Goal: Task Accomplishment & Management: Manage account settings

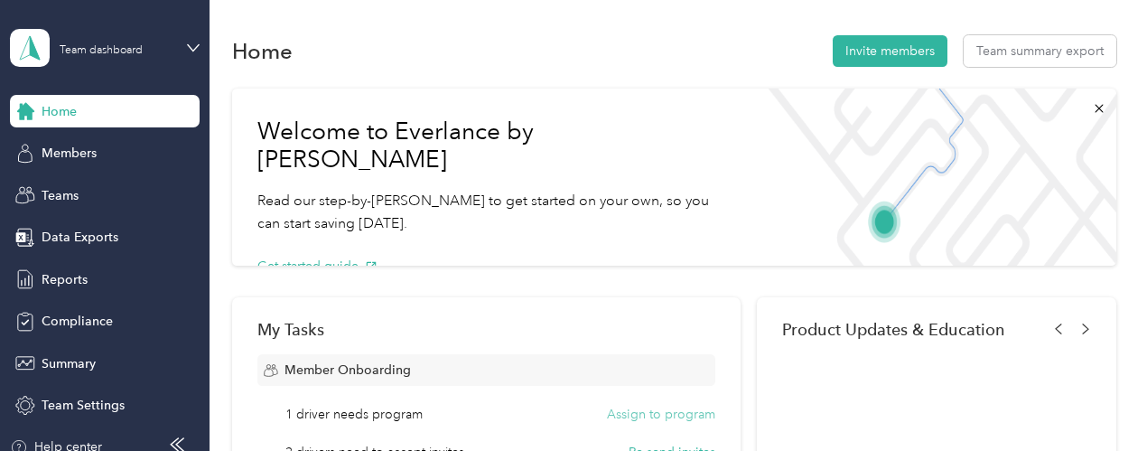
click at [633, 415] on button "Assign to program" at bounding box center [661, 414] width 108 height 19
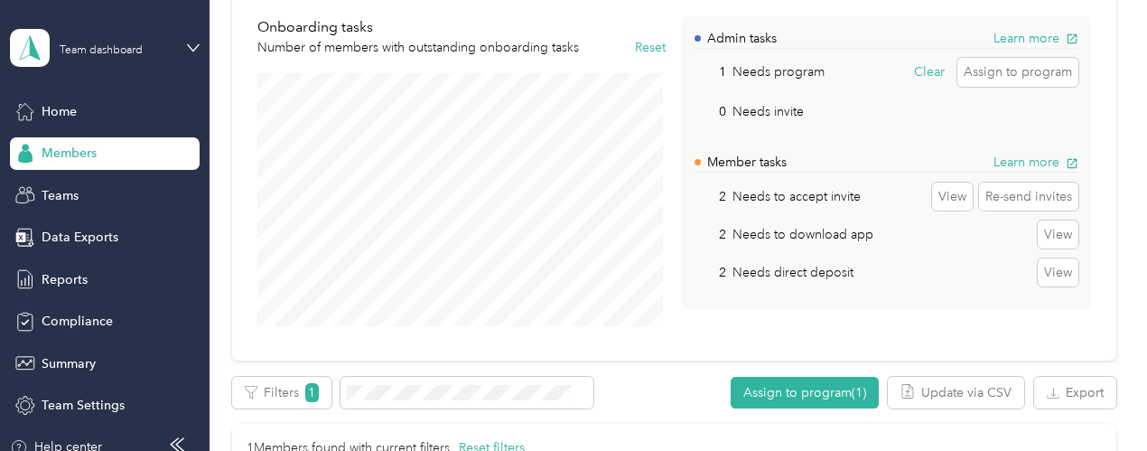
scroll to position [154, 0]
click at [989, 191] on button "Re-send invites" at bounding box center [1028, 196] width 99 height 29
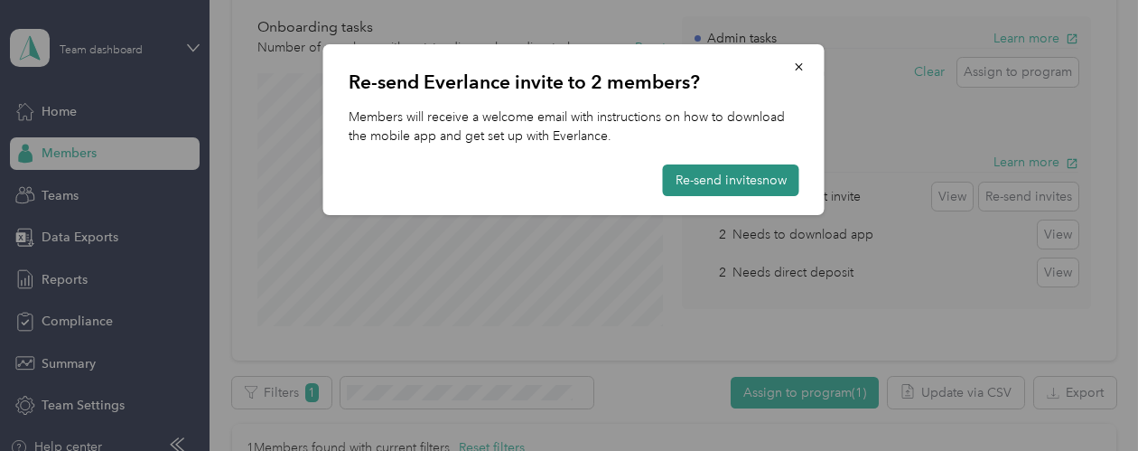
click at [741, 173] on button "Re-send invites now" at bounding box center [731, 180] width 136 height 32
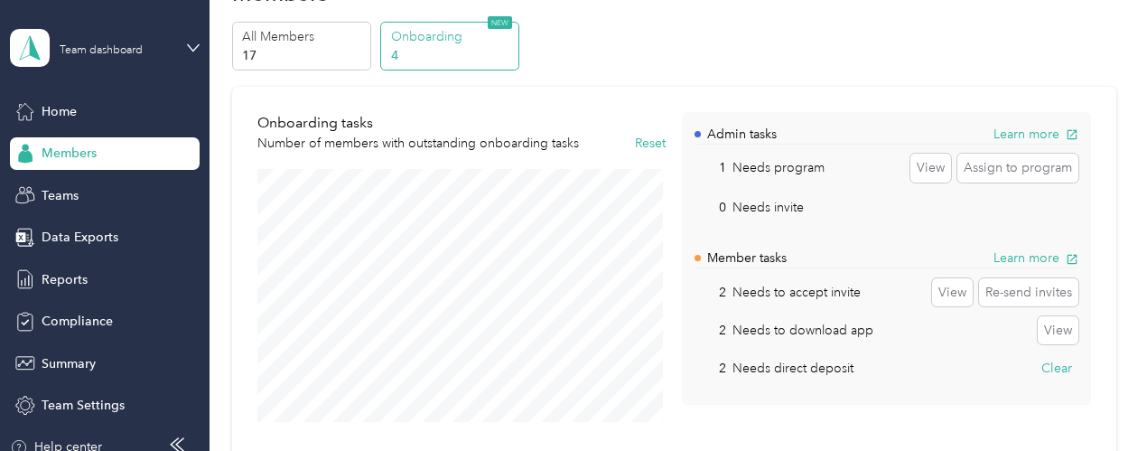
scroll to position [52, 0]
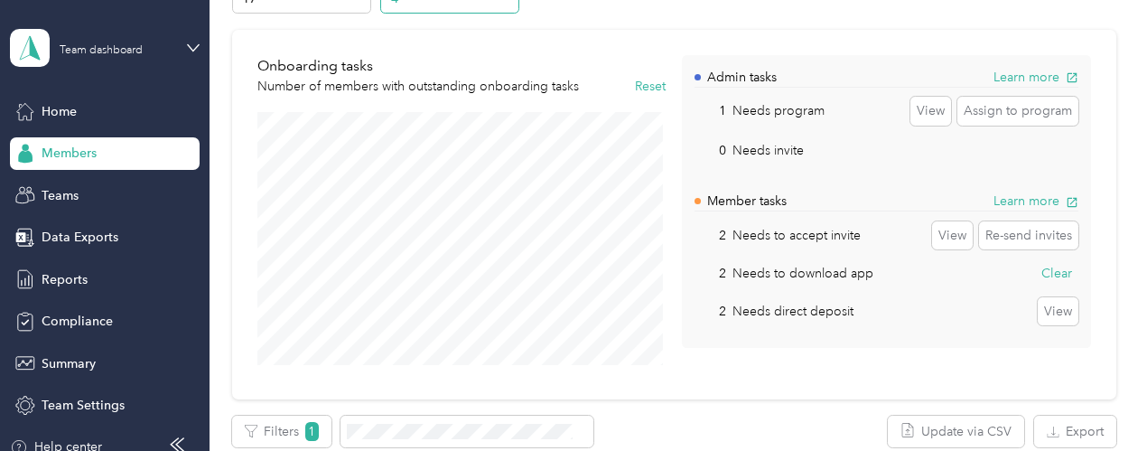
scroll to position [40, 0]
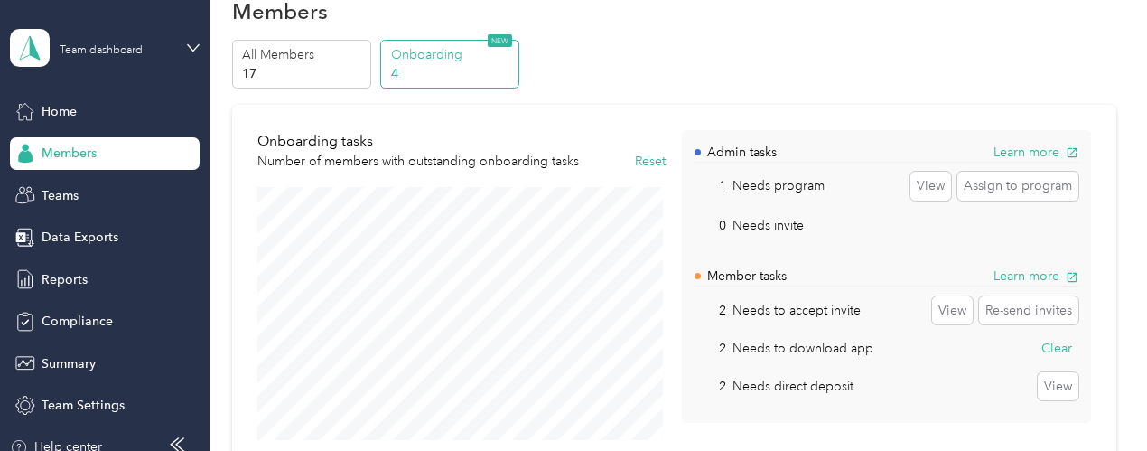
click at [414, 65] on p "4" at bounding box center [452, 73] width 123 height 19
click at [114, 156] on div "Members" at bounding box center [105, 153] width 190 height 33
click at [93, 189] on div "Teams" at bounding box center [105, 195] width 190 height 33
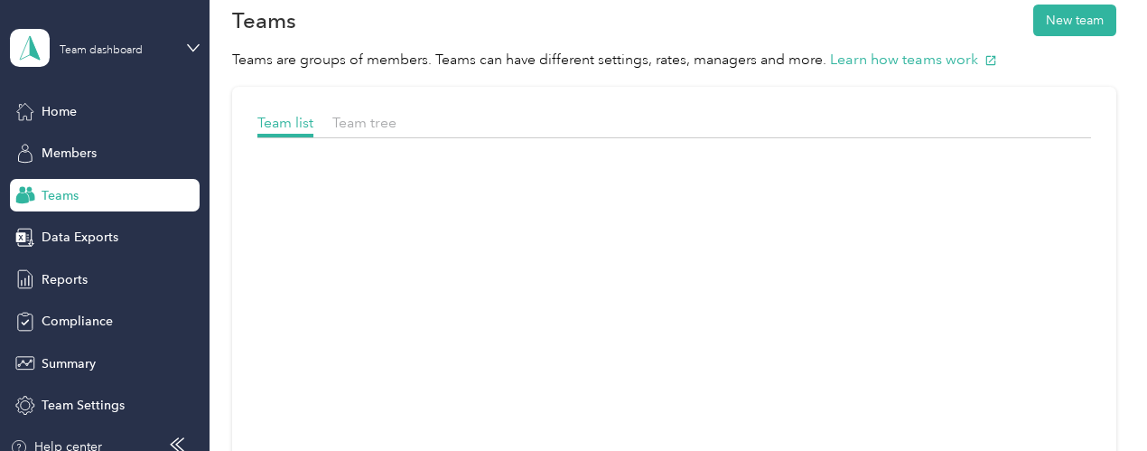
scroll to position [40, 0]
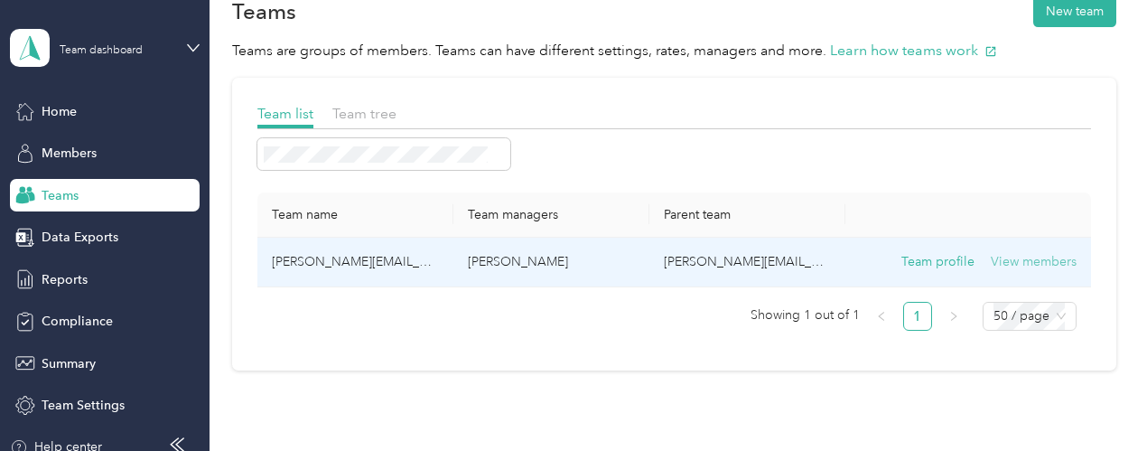
click at [1015, 253] on button "View members" at bounding box center [1034, 262] width 86 height 20
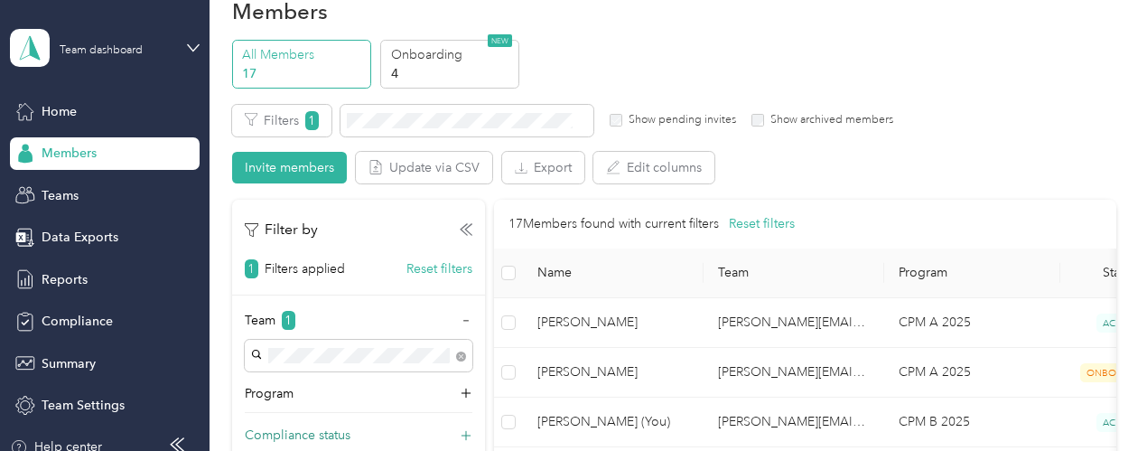
click at [369, 430] on div "Compliance status" at bounding box center [359, 440] width 228 height 29
click at [81, 317] on span "Compliance" at bounding box center [77, 321] width 71 height 19
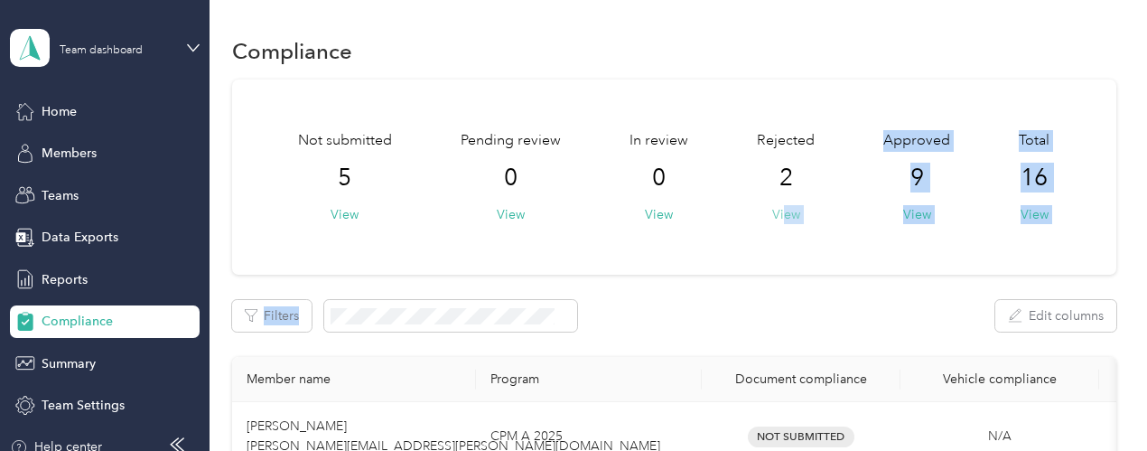
drag, startPoint x: 994, startPoint y: 288, endPoint x: 781, endPoint y: 215, distance: 225.4
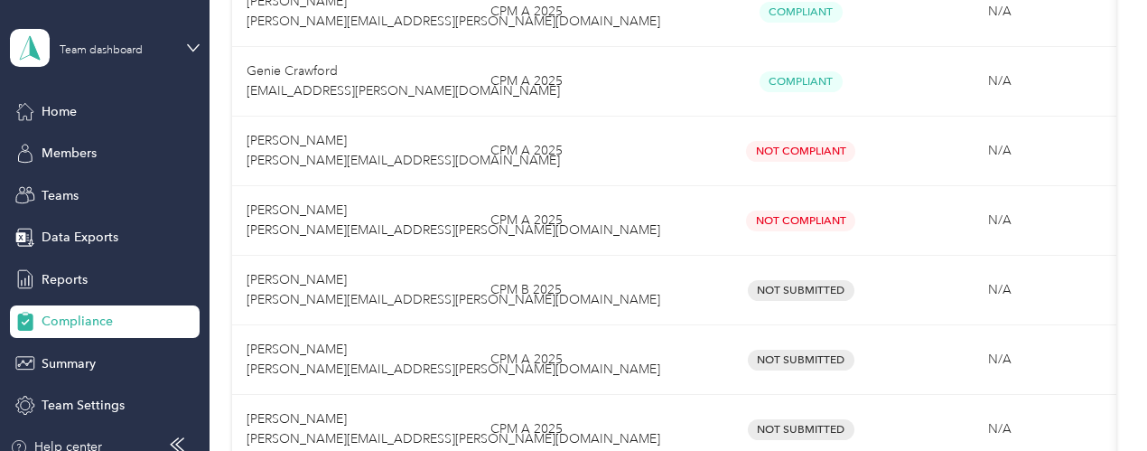
scroll to position [849, 0]
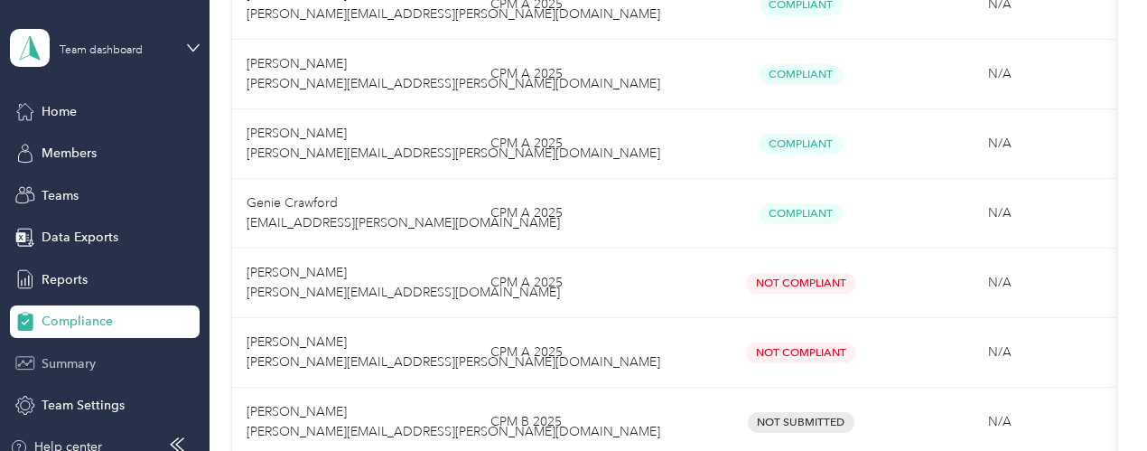
click at [61, 362] on span "Summary" at bounding box center [69, 363] width 54 height 19
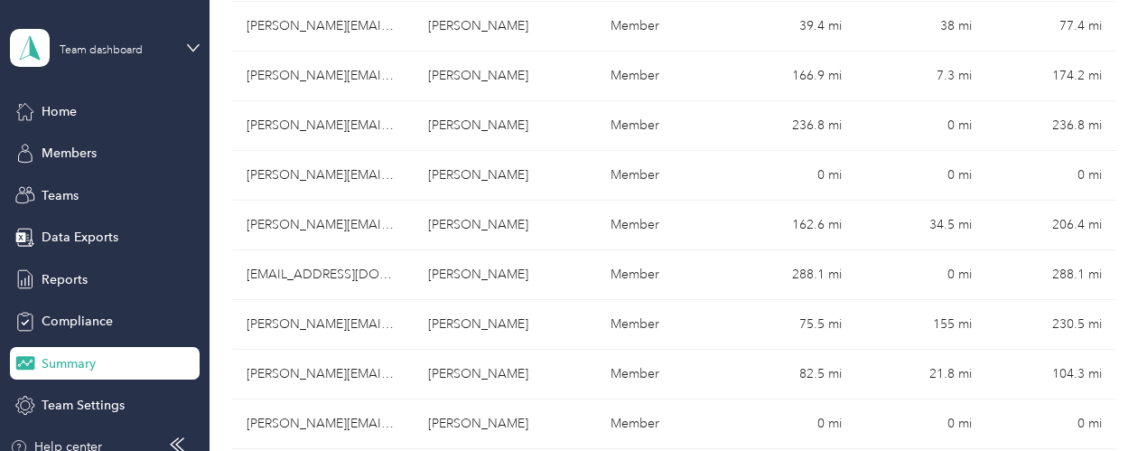
scroll to position [561, 0]
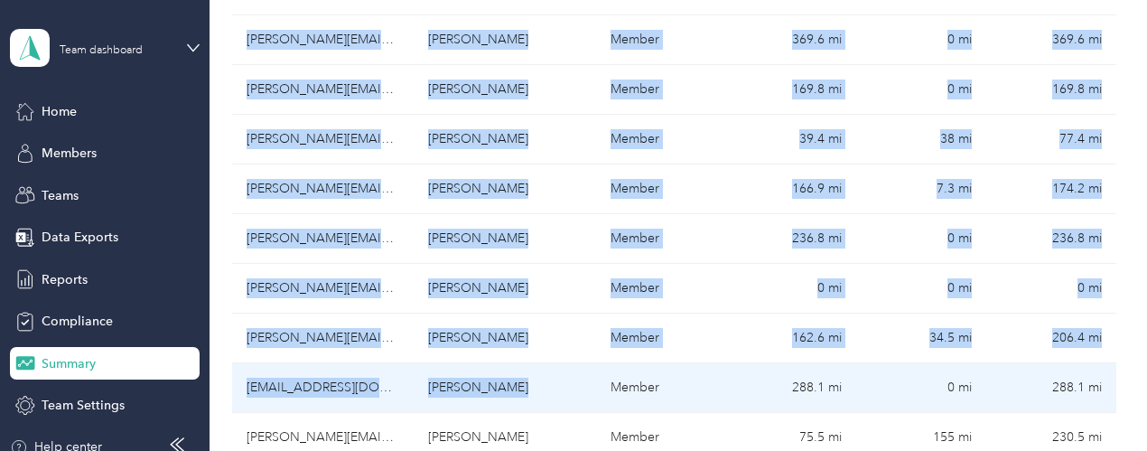
drag, startPoint x: 81, startPoint y: 341, endPoint x: 568, endPoint y: 326, distance: 487.2
click at [568, 326] on section "Team dashboard Home Members Teams Data Exports Reports Compliance Summary Team …" at bounding box center [569, 225] width 1138 height 451
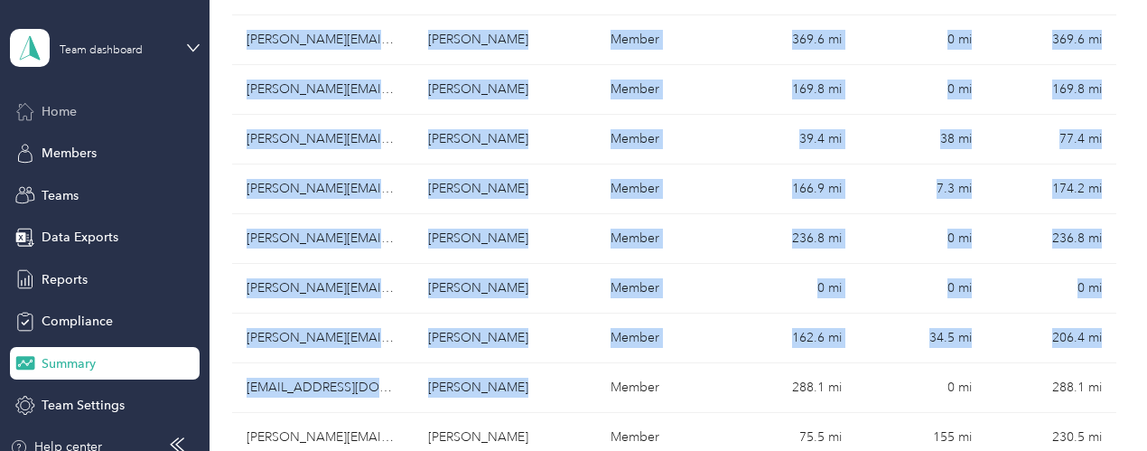
click at [42, 105] on span "Home" at bounding box center [59, 111] width 35 height 19
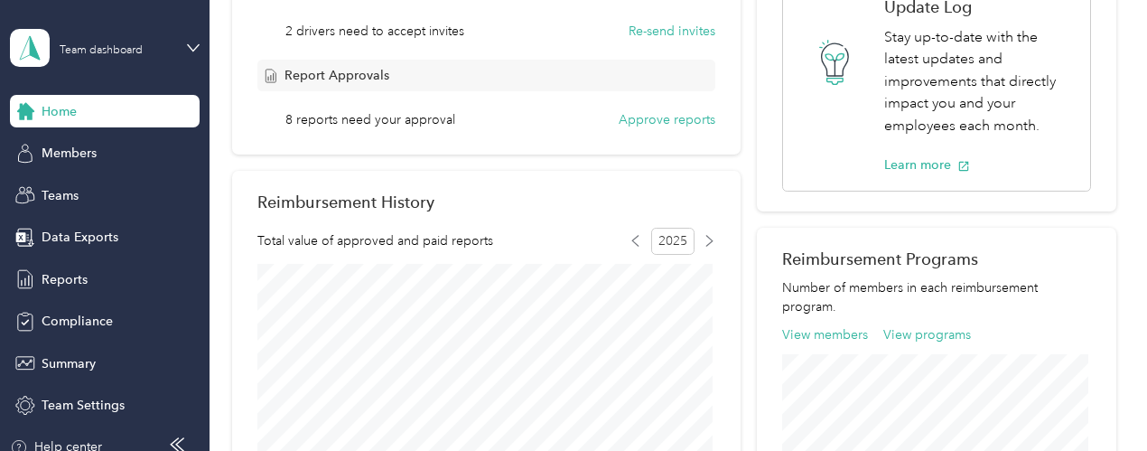
scroll to position [377, 0]
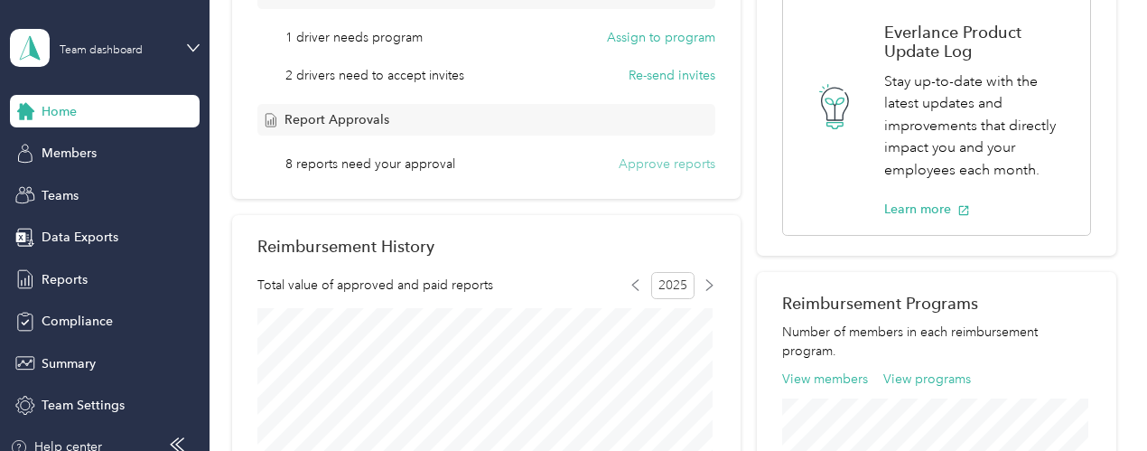
click at [648, 162] on button "Approve reports" at bounding box center [667, 163] width 97 height 19
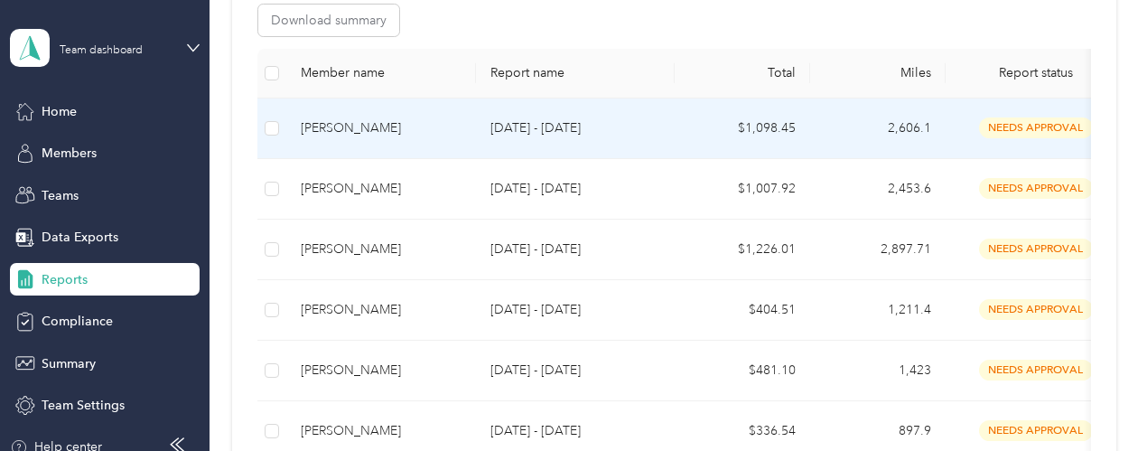
scroll to position [331, 0]
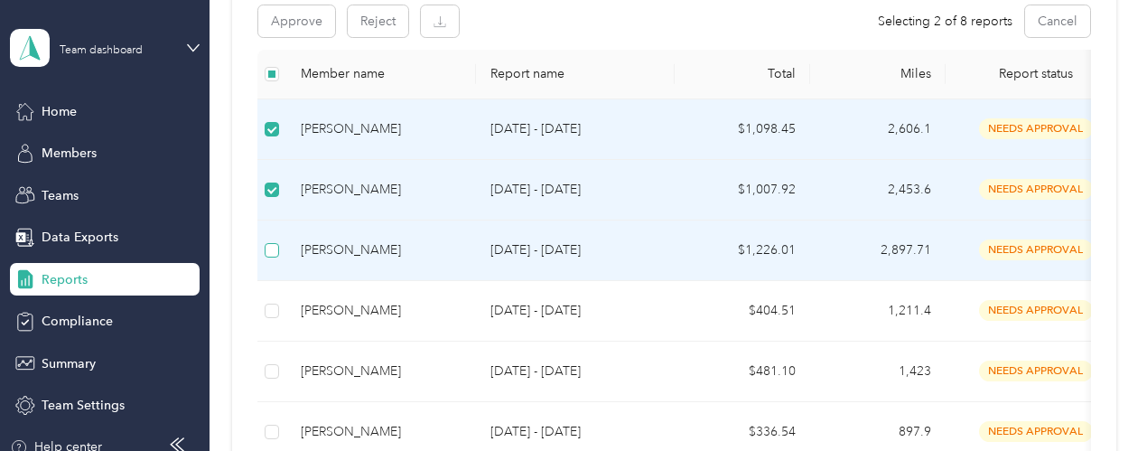
click at [273, 240] on label at bounding box center [272, 250] width 14 height 20
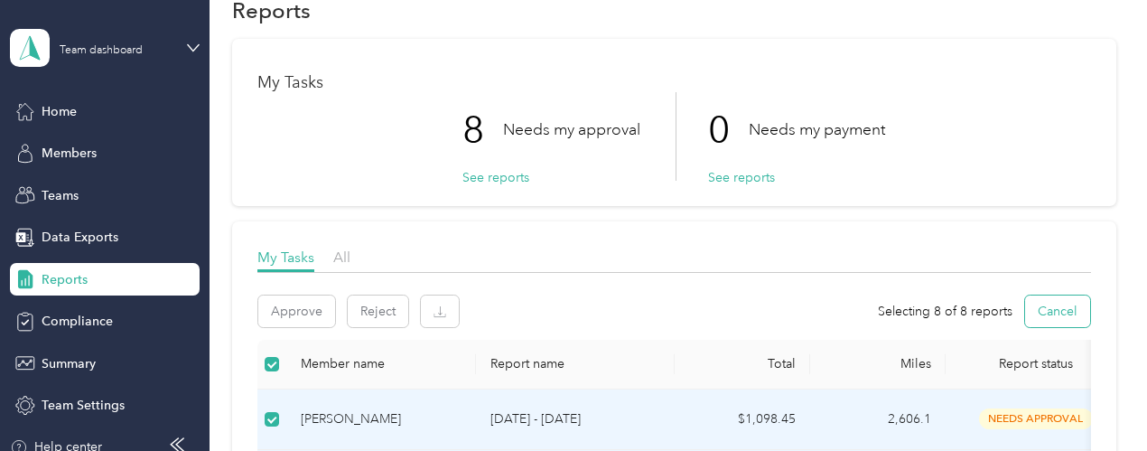
scroll to position [0, 0]
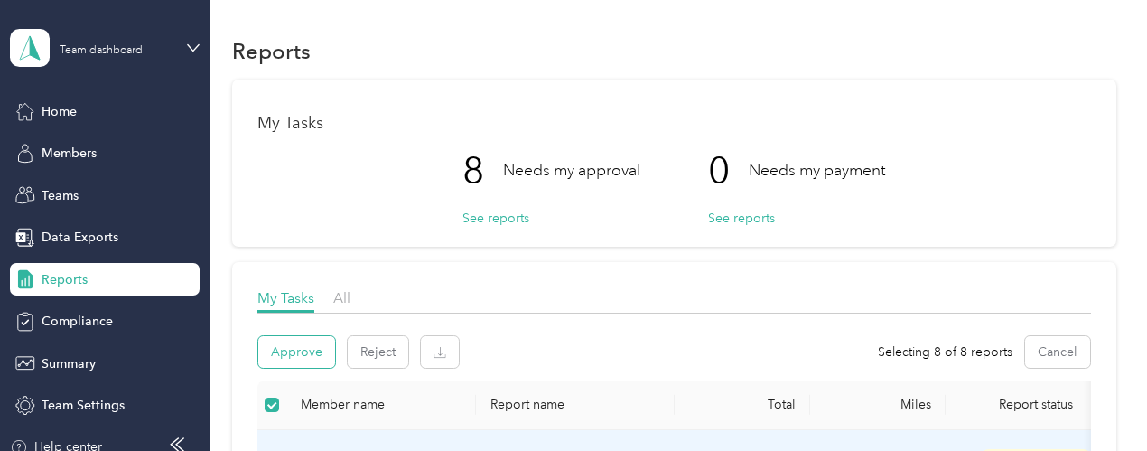
click at [323, 346] on button "Approve" at bounding box center [296, 352] width 77 height 32
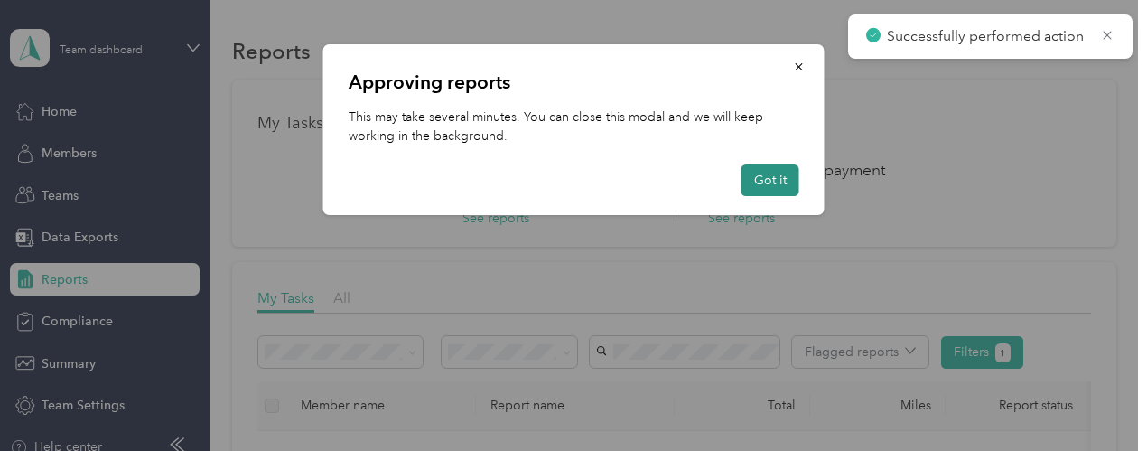
click at [764, 176] on button "Got it" at bounding box center [771, 180] width 58 height 32
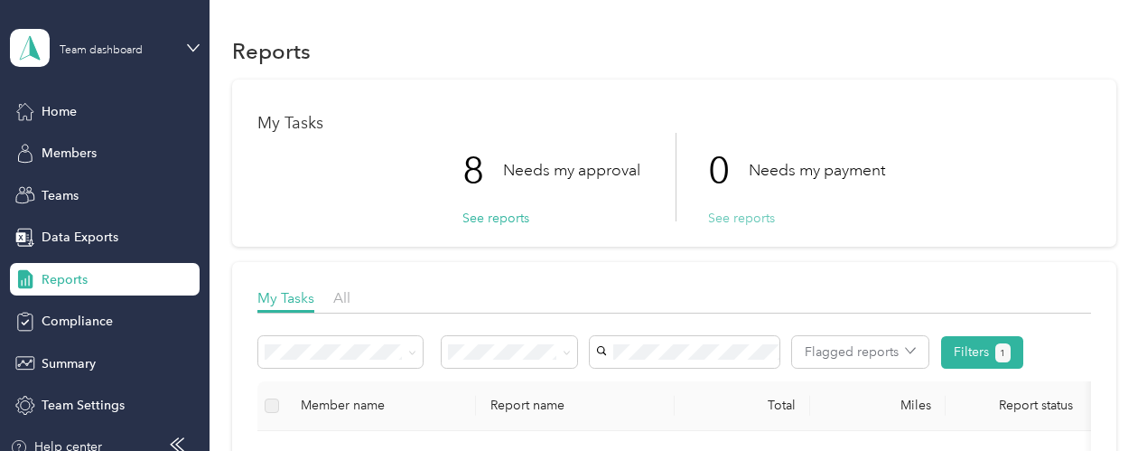
click at [737, 217] on button "See reports" at bounding box center [741, 218] width 67 height 19
click at [503, 211] on button "See reports" at bounding box center [496, 218] width 67 height 19
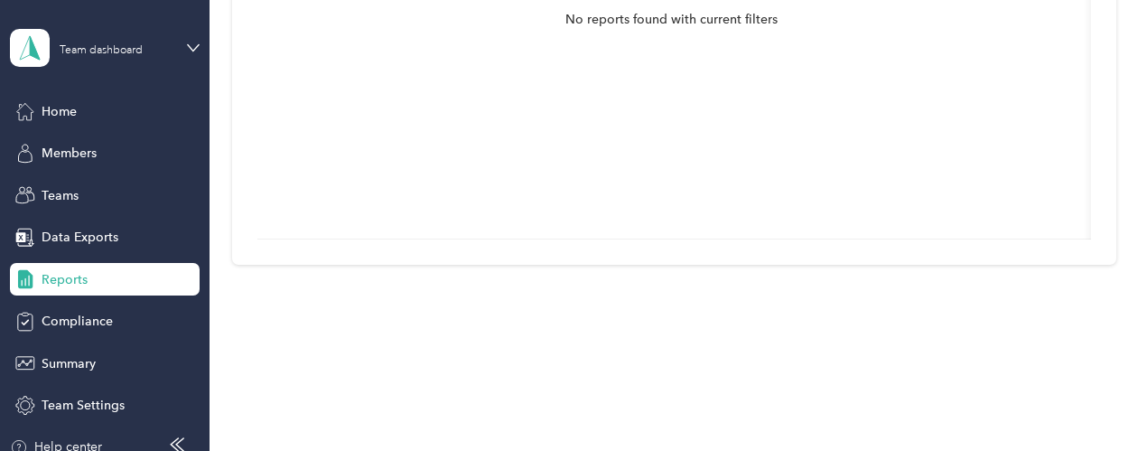
scroll to position [303, 0]
